Goal: Task Accomplishment & Management: Use online tool/utility

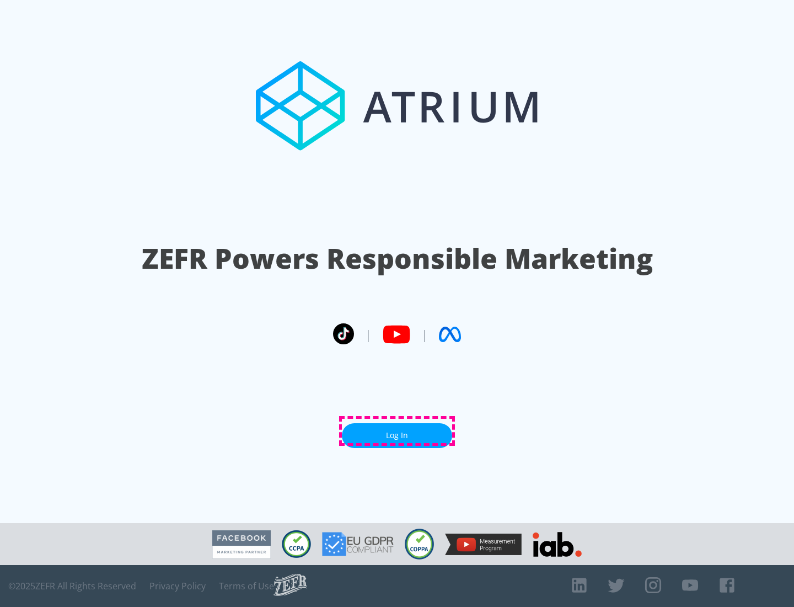
click at [397, 431] on link "Log In" at bounding box center [397, 435] width 110 height 25
